Goal: Task Accomplishment & Management: Manage account settings

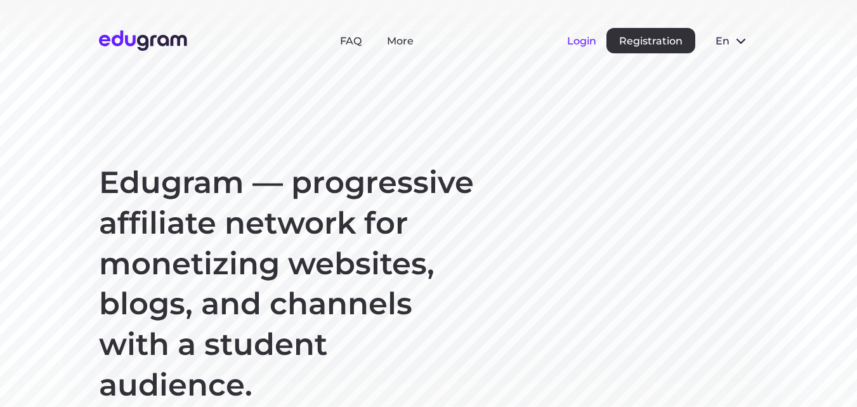
click at [580, 40] on button "Login" at bounding box center [581, 41] width 29 height 12
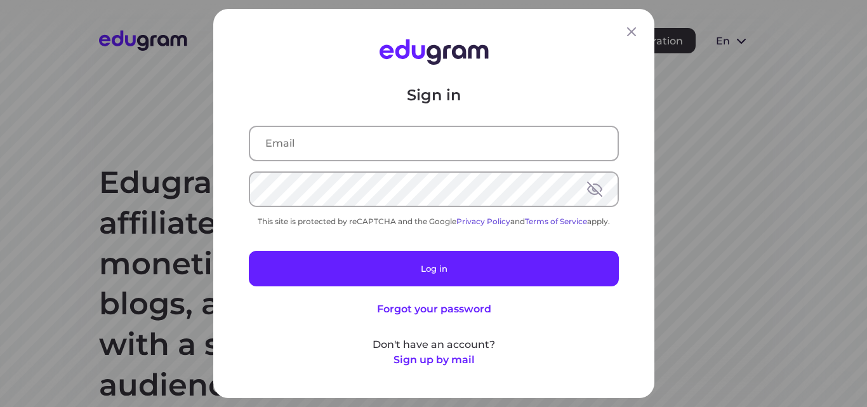
type input "[EMAIL_ADDRESS][DOMAIN_NAME]"
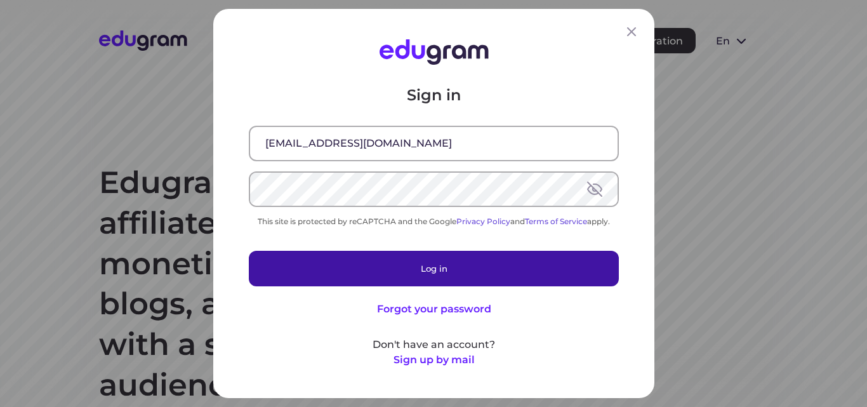
click at [419, 272] on button "Log in" at bounding box center [434, 269] width 370 height 36
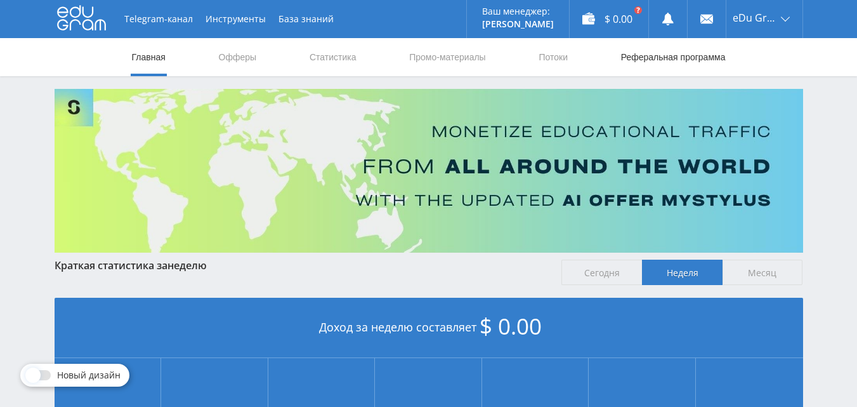
click at [679, 63] on link "Реферальная программа" at bounding box center [673, 57] width 107 height 38
